Goal: Check status: Check status

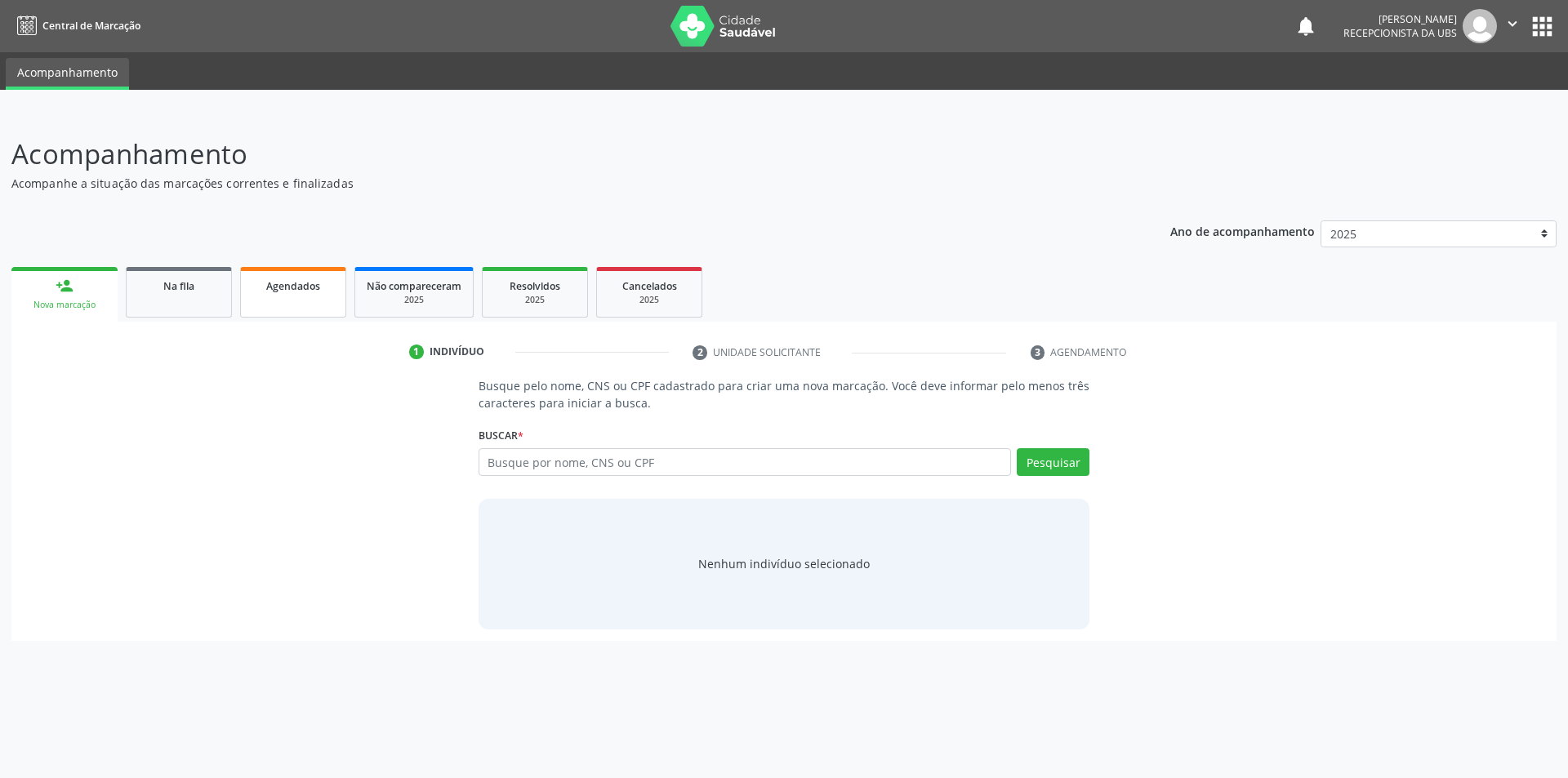
click at [295, 286] on span "Agendados" at bounding box center [294, 286] width 54 height 14
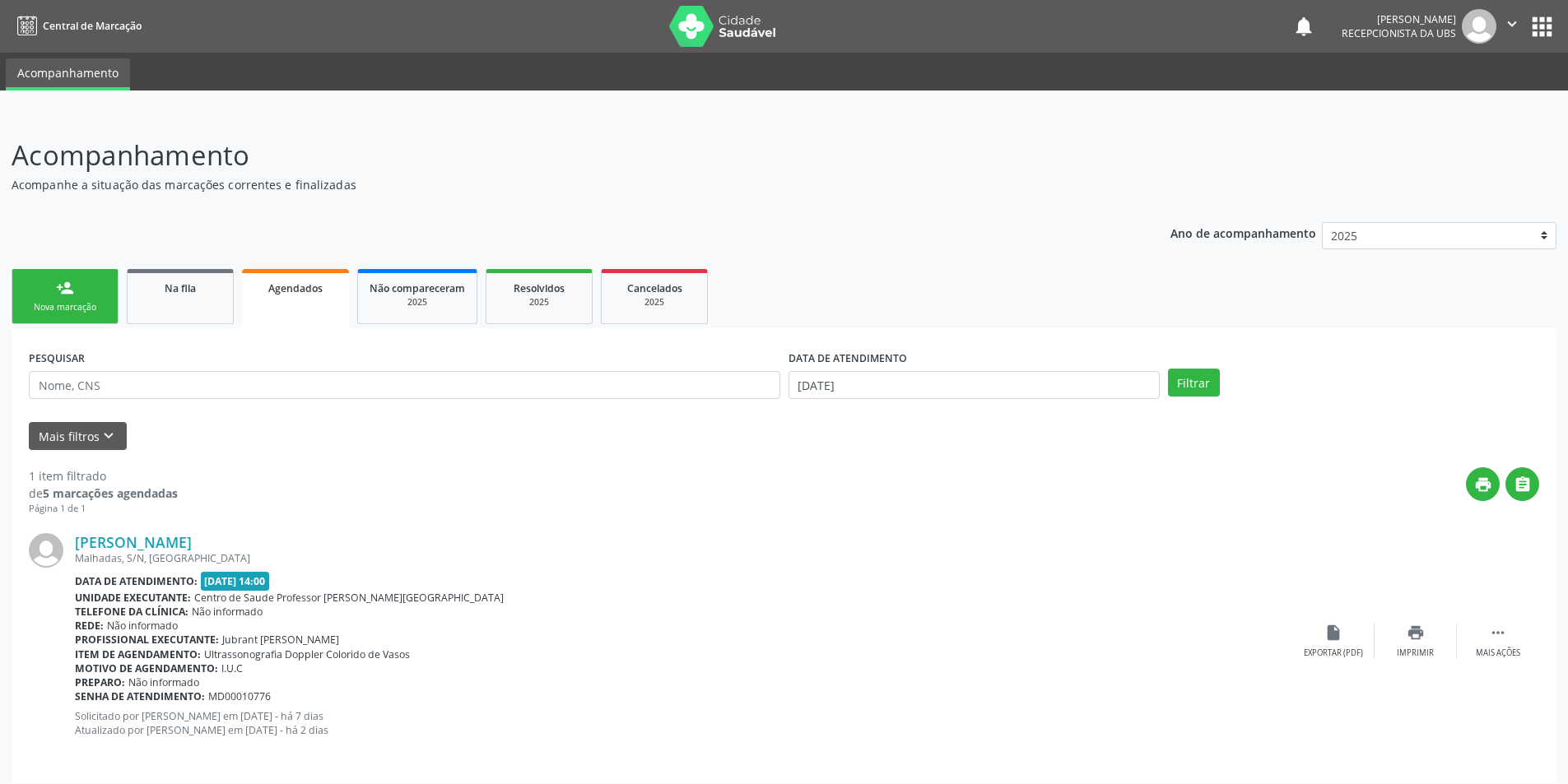
scroll to position [11, 0]
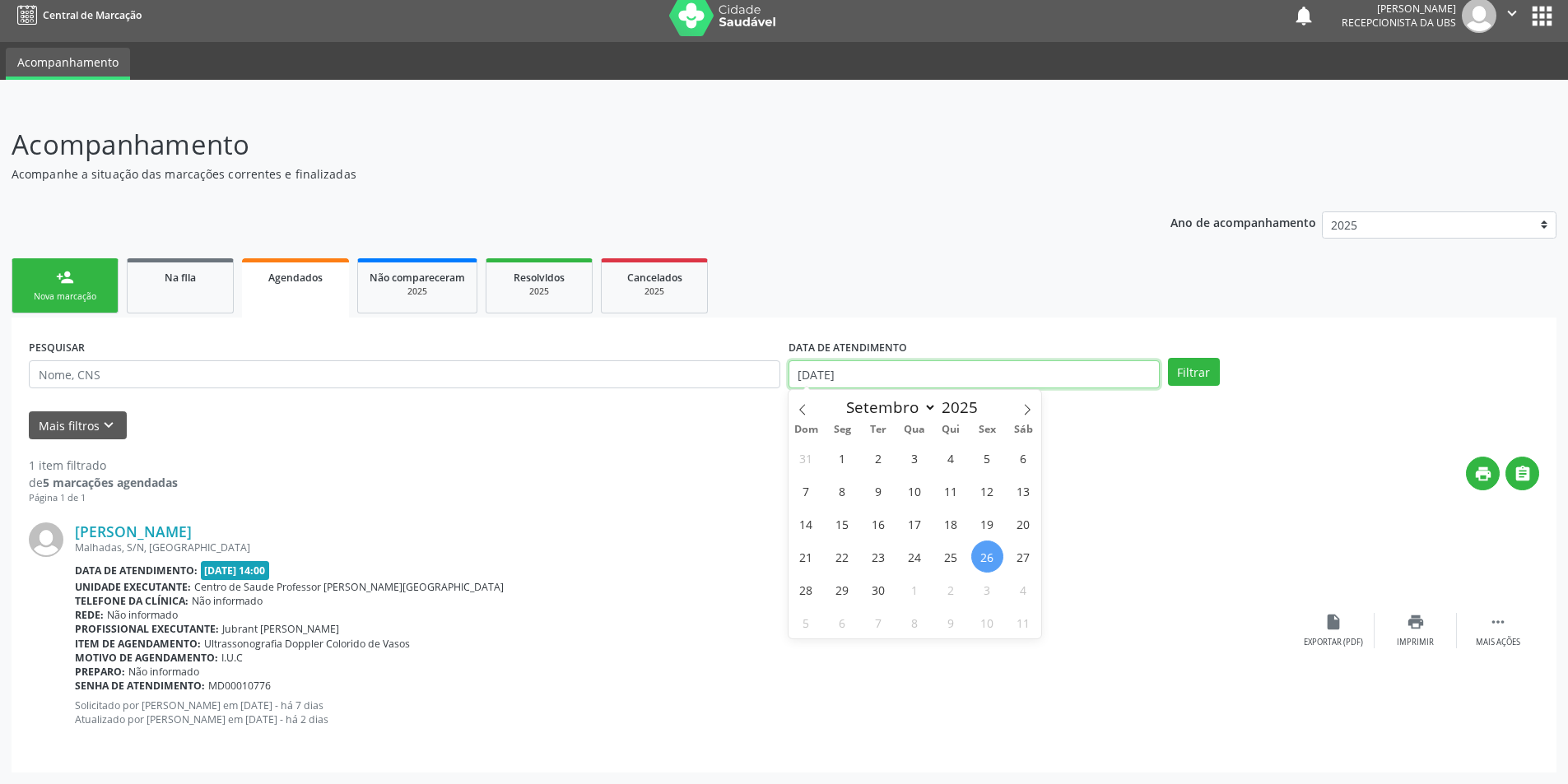
click at [945, 374] on input "[DATE]" at bounding box center [974, 374] width 371 height 28
drag, startPoint x: 1016, startPoint y: 553, endPoint x: 1027, endPoint y: 557, distance: 11.7
click at [1027, 557] on span "27" at bounding box center [1024, 557] width 33 height 32
type input "[DATE]"
click at [990, 563] on span "26" at bounding box center [988, 557] width 33 height 32
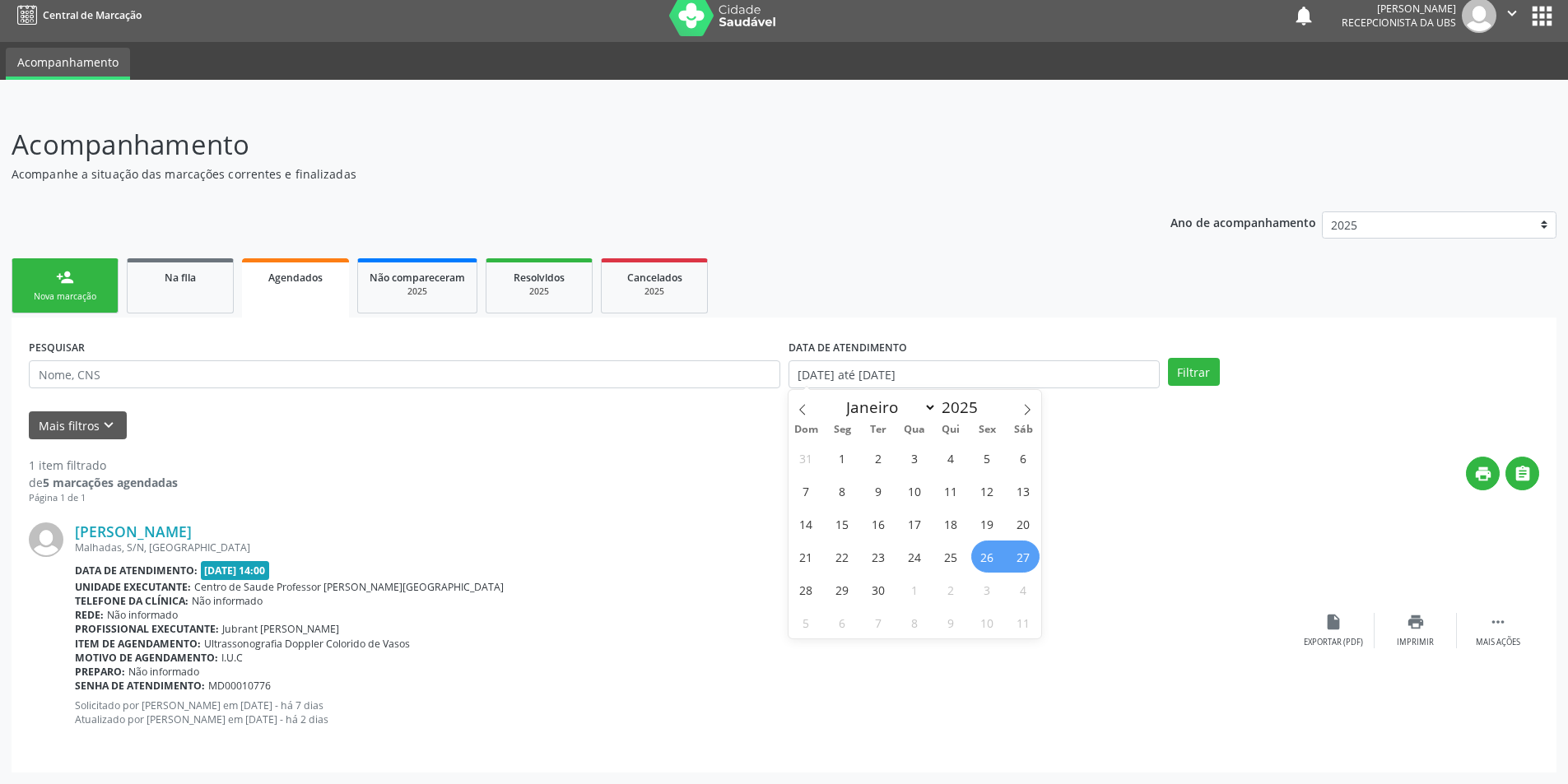
select select "8"
click at [989, 380] on input "[DATE] até [DATE]" at bounding box center [974, 374] width 371 height 28
click at [991, 558] on span "26" at bounding box center [988, 557] width 33 height 32
type input "[DATE]"
click at [1019, 589] on span "4" at bounding box center [1024, 590] width 33 height 32
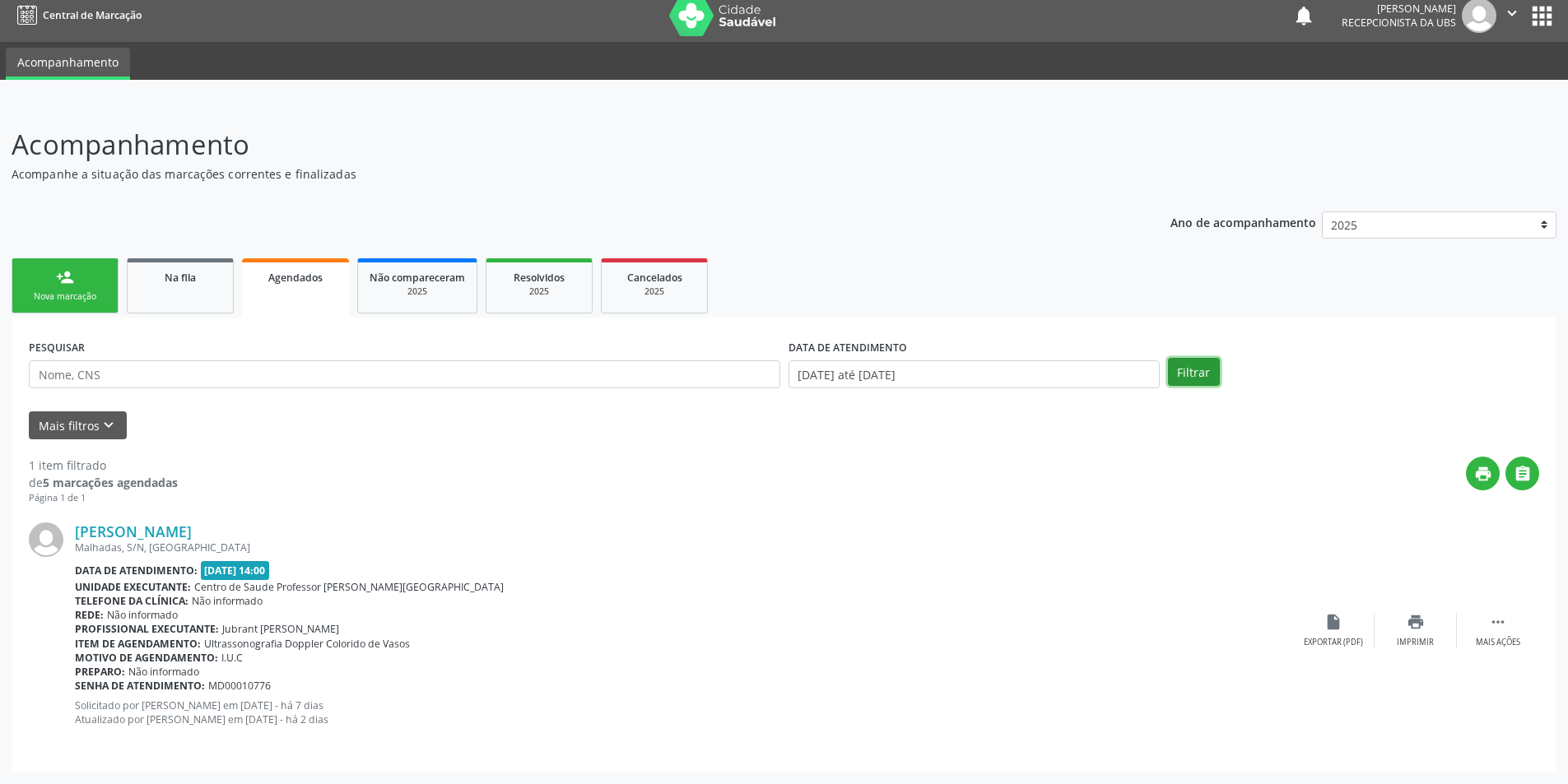
click at [1178, 382] on button "Filtrar" at bounding box center [1194, 372] width 52 height 28
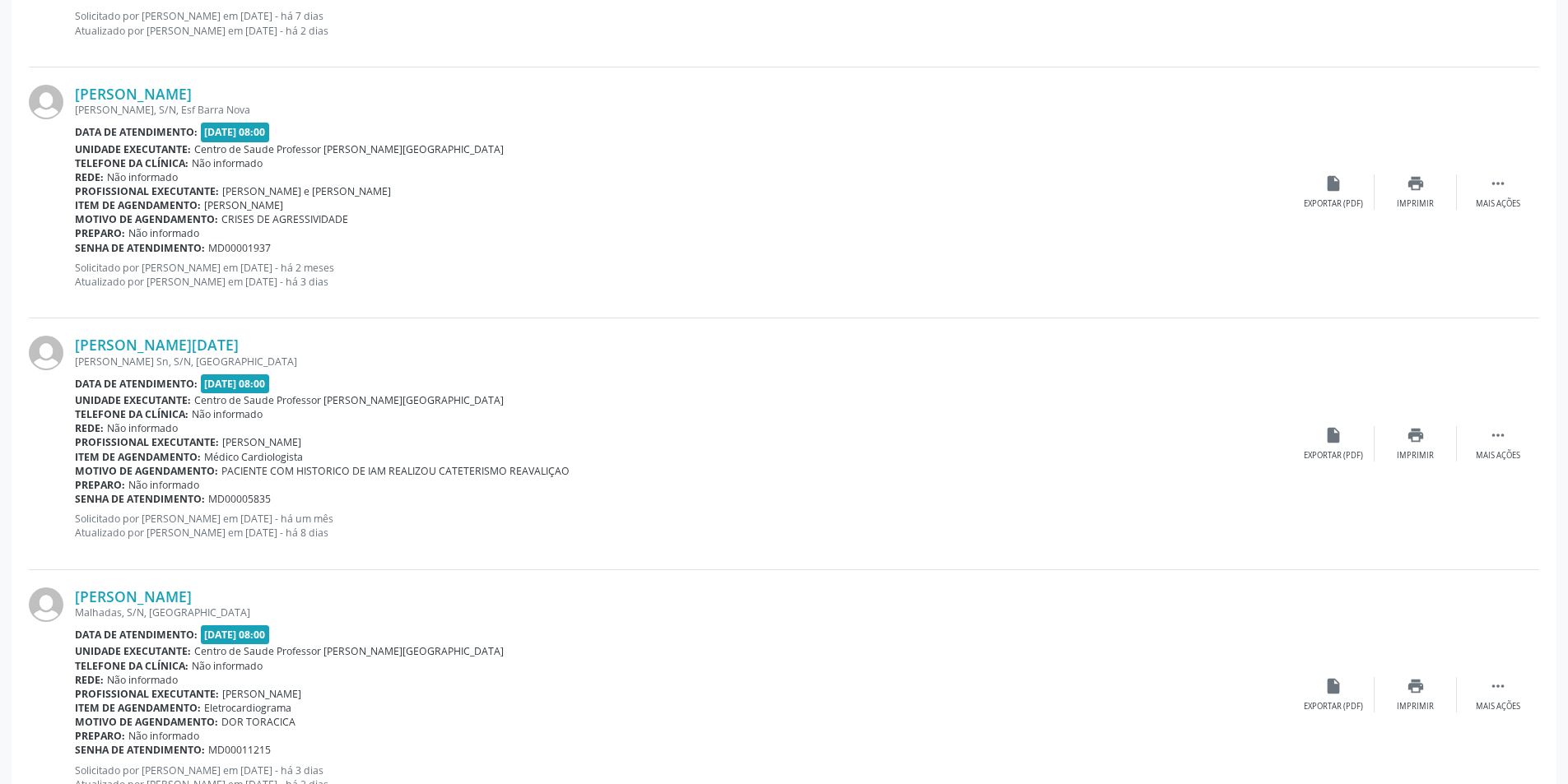
scroll to position [1001, 0]
